Goal: Book appointment/travel/reservation

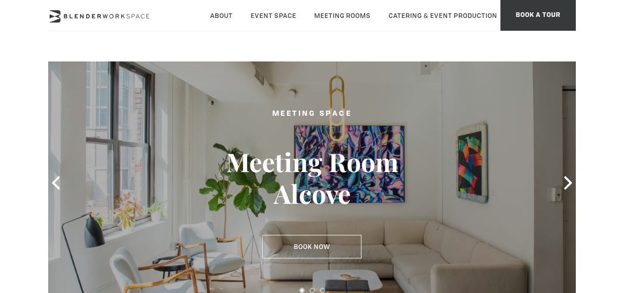
type div "2025-09-19"
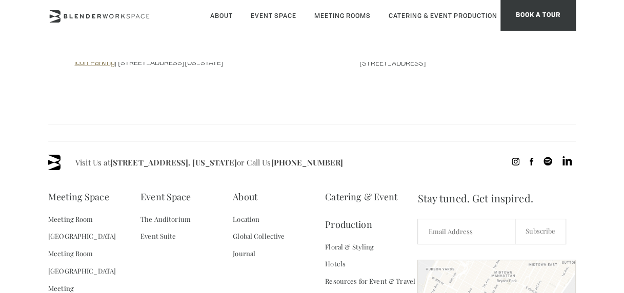
scroll to position [852, 0]
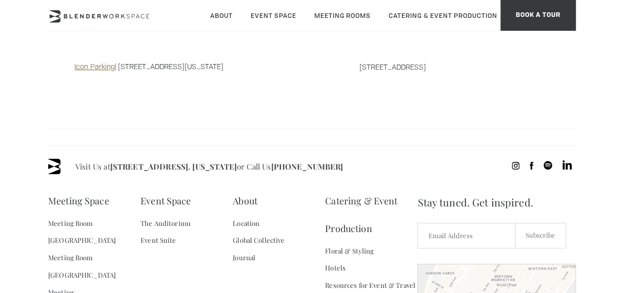
drag, startPoint x: 112, startPoint y: 151, endPoint x: 265, endPoint y: 155, distance: 152.9
click at [265, 159] on span "Visit Us at 135 Madison Ave / E 31st St - Fl 8. New York or Call Us (718) 395-4…" at bounding box center [209, 166] width 268 height 15
drag, startPoint x: 265, startPoint y: 155, endPoint x: 222, endPoint y: 132, distance: 48.9
click at [222, 146] on div "Visit Us at 135 Madison Ave / E 31st St - Fl 8. New York or Call Us (718) 395-4…" at bounding box center [312, 297] width 528 height 303
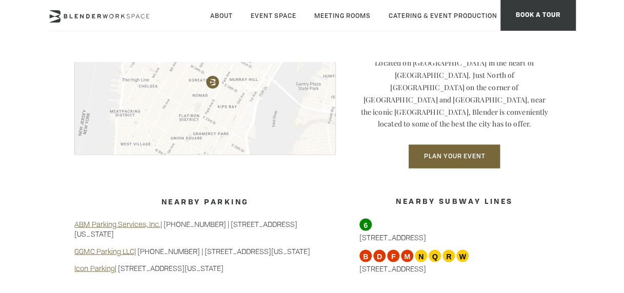
scroll to position [761, 0]
